Goal: Check status: Check status

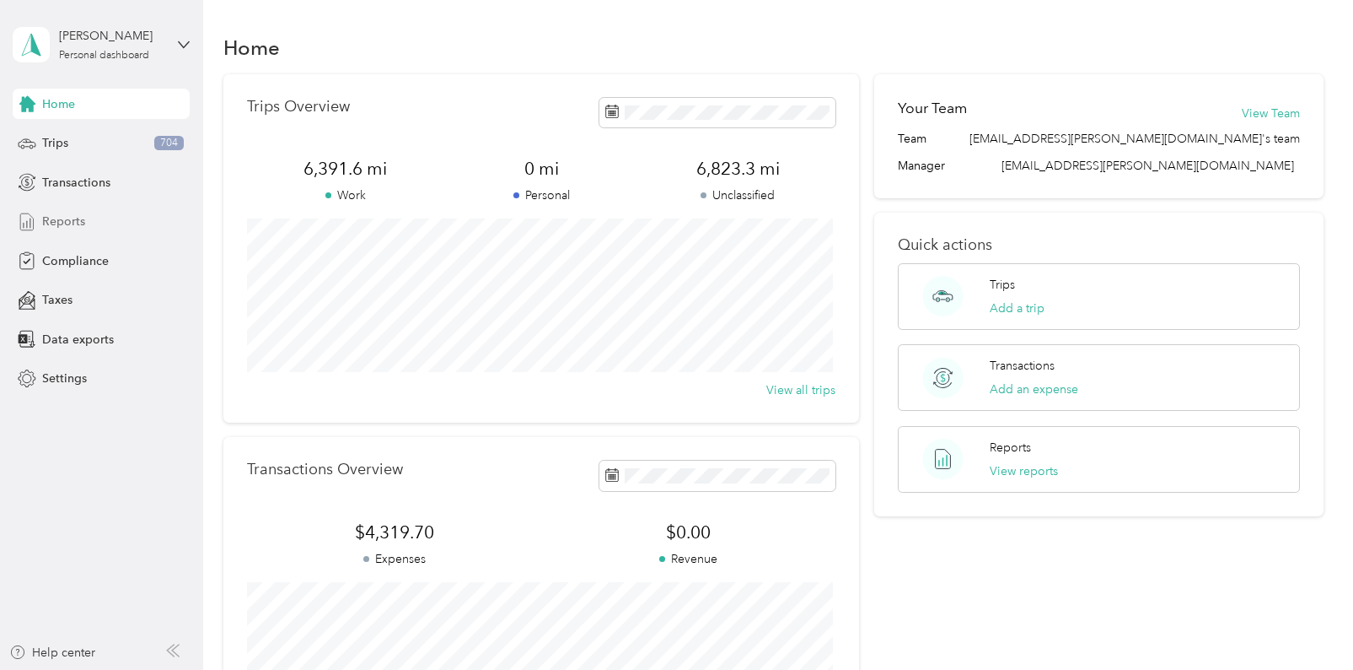
click at [70, 226] on span "Reports" at bounding box center [63, 221] width 43 height 18
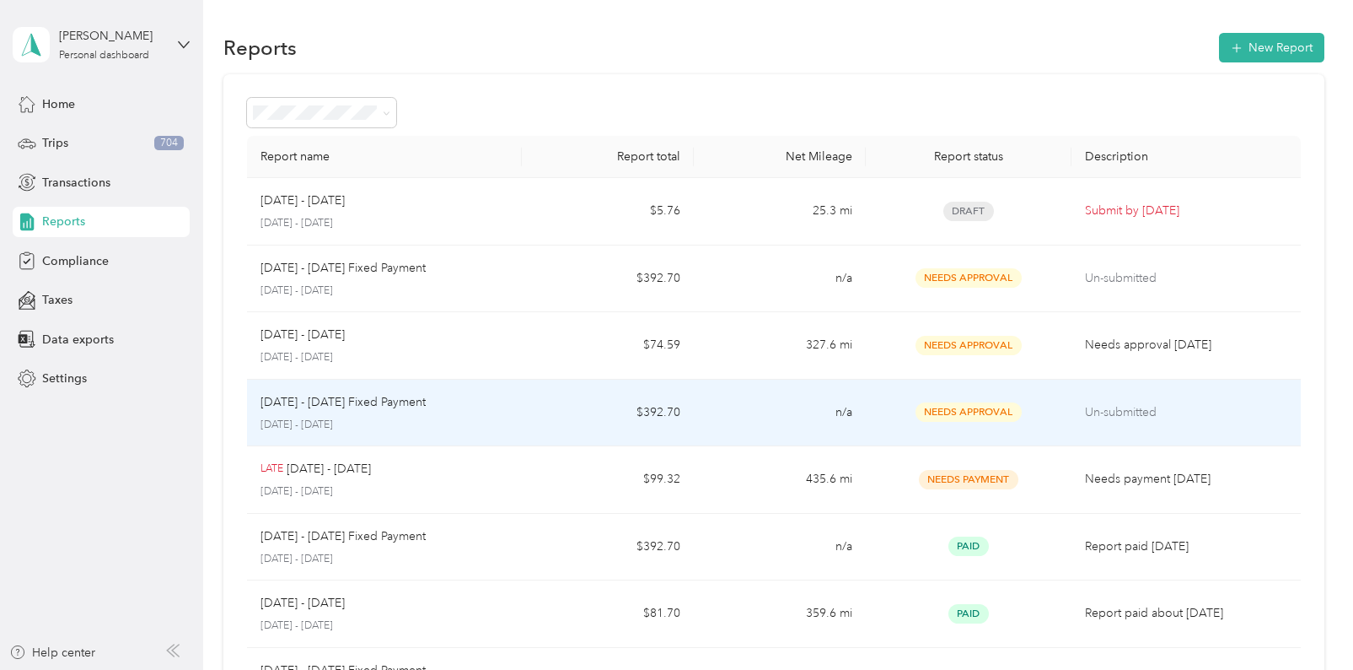
click at [1086, 415] on p "Un-submitted" at bounding box center [1186, 412] width 202 height 19
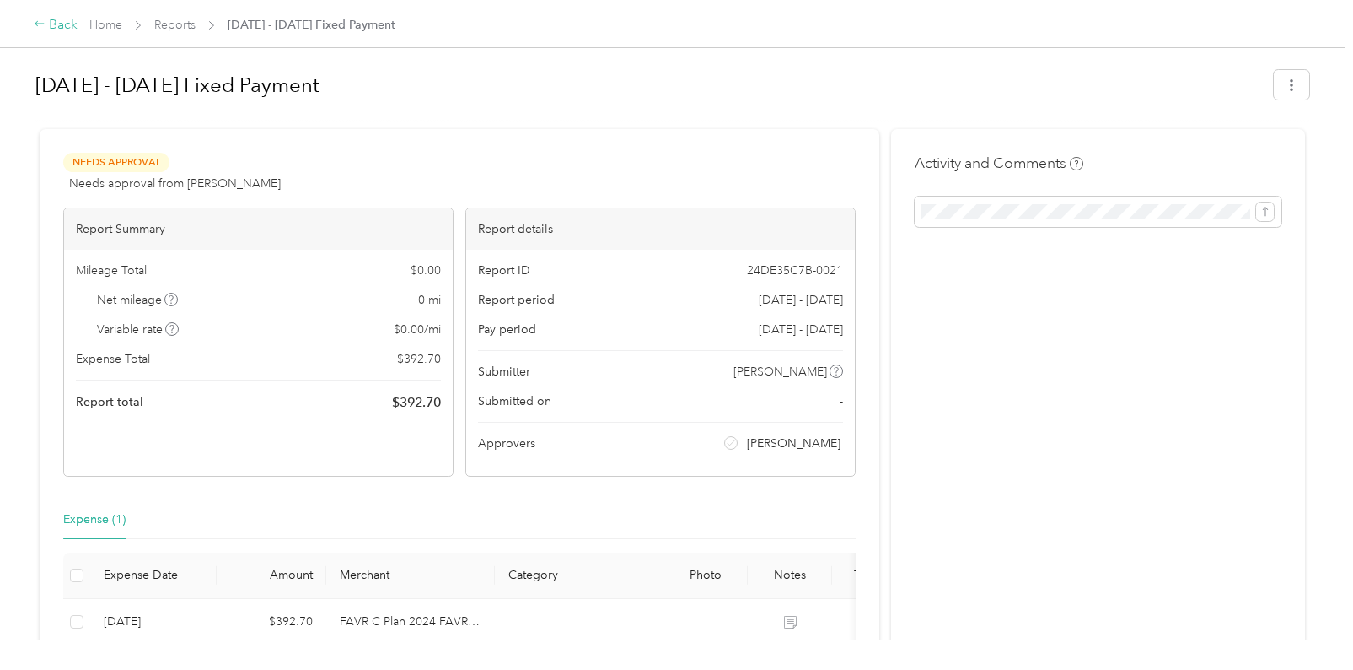
click at [55, 22] on div "Back" at bounding box center [56, 25] width 44 height 20
